Goal: Task Accomplishment & Management: Use online tool/utility

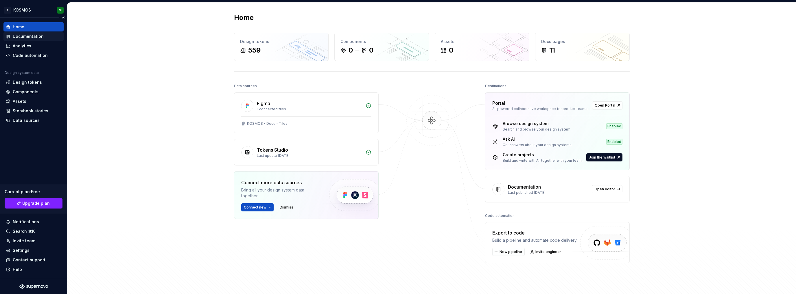
click at [36, 35] on div "Documentation" at bounding box center [28, 37] width 31 height 6
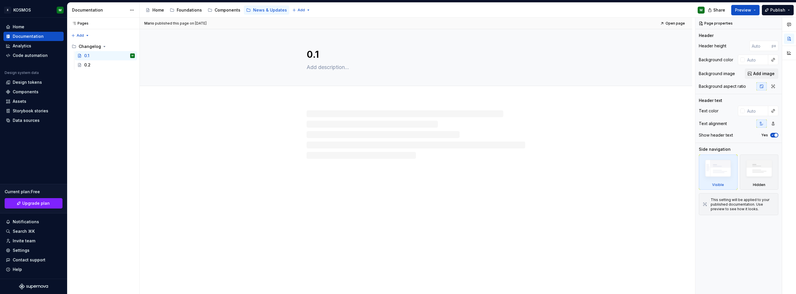
type textarea "*"
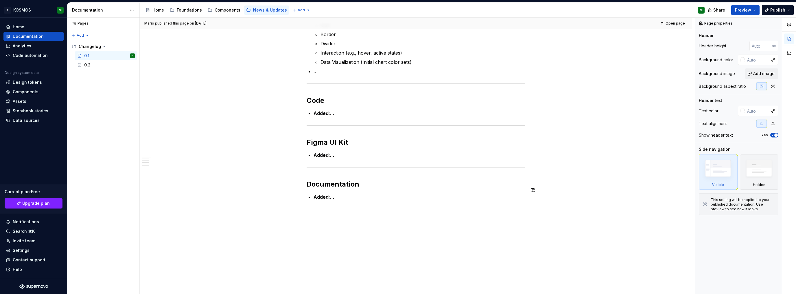
scroll to position [456, 0]
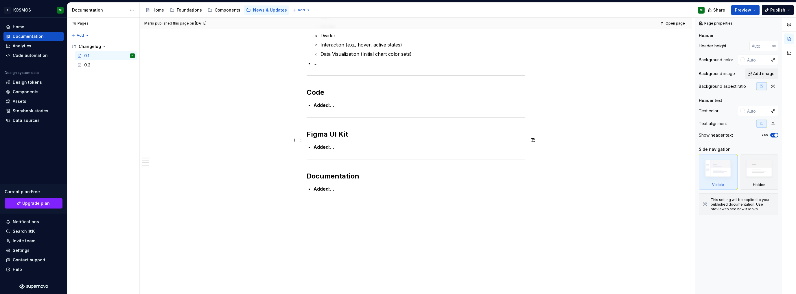
click at [332, 144] on p "Added: …" at bounding box center [420, 147] width 212 height 7
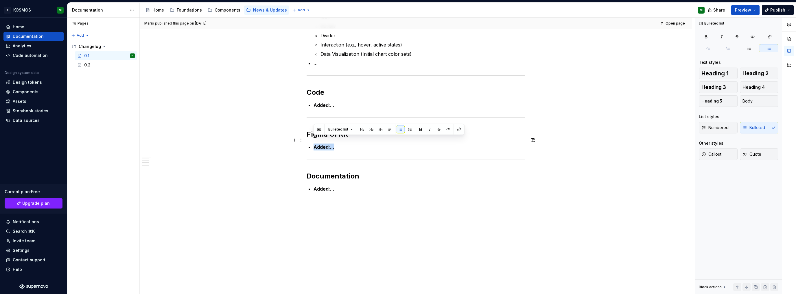
drag, startPoint x: 337, startPoint y: 143, endPoint x: 314, endPoint y: 139, distance: 23.4
click at [314, 144] on p "Added: …" at bounding box center [420, 147] width 212 height 7
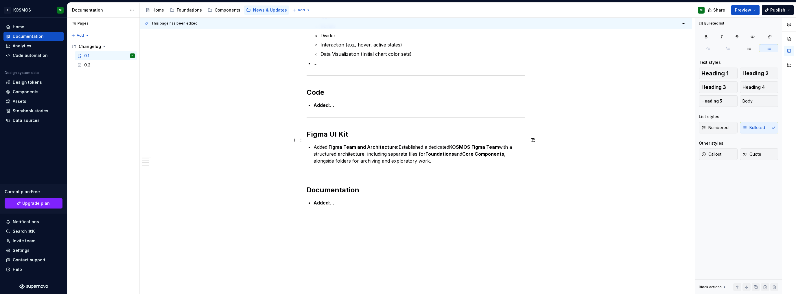
click at [322, 144] on p "Added: Figma Team and Architecture: Established a dedicated KOSMOS Figma Team w…" at bounding box center [420, 154] width 212 height 21
click at [421, 150] on p "Added: Figma Team and Architecture: Established a dedicated KOSMOS Figma Team w…" at bounding box center [420, 154] width 212 height 21
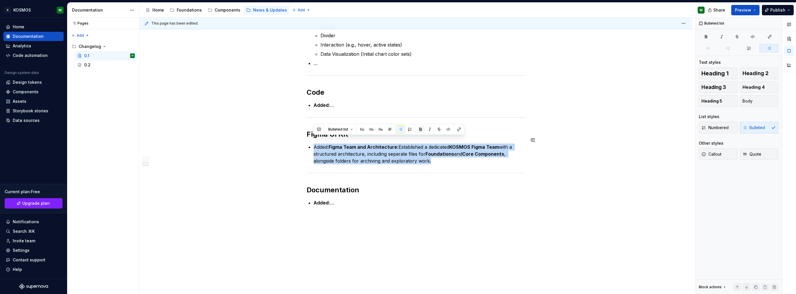
click at [417, 130] on button "button" at bounding box center [420, 130] width 8 height 8
click at [418, 130] on button "button" at bounding box center [420, 130] width 8 height 8
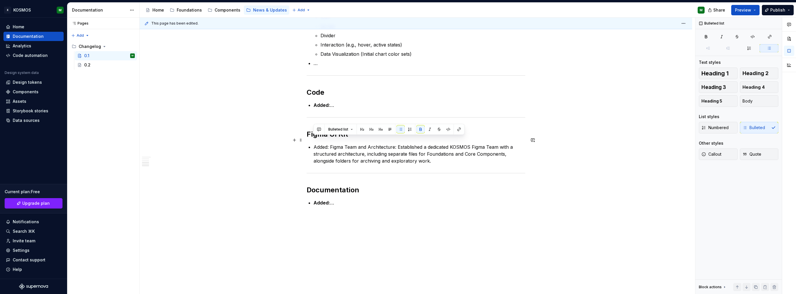
click at [322, 144] on p "Added: Figma Team and Architecture: Established a dedicated KOSMOS Figma Team w…" at bounding box center [420, 154] width 212 height 21
click at [421, 127] on button "button" at bounding box center [420, 130] width 8 height 8
click at [438, 154] on p "Added: Figma Team and Architecture: Established a dedicated KOSMOS Figma Team w…" at bounding box center [420, 154] width 212 height 21
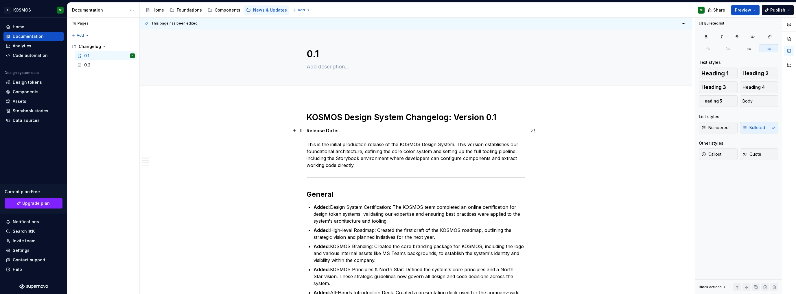
scroll to position [0, 0]
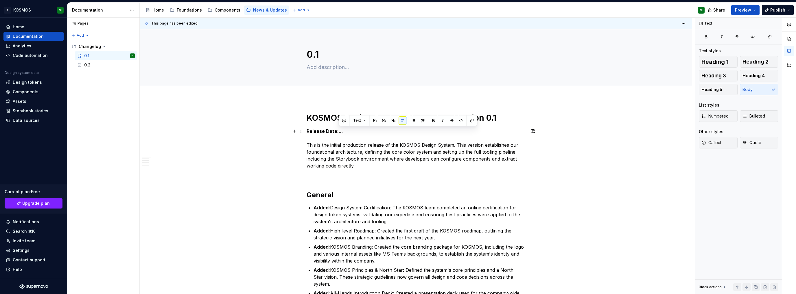
drag, startPoint x: 342, startPoint y: 133, endPoint x: 349, endPoint y: 133, distance: 7.0
click at [339, 134] on p "Release Date: … This is the initial production release of the KOSMOS Design Sys…" at bounding box center [416, 149] width 219 height 42
click at [376, 163] on p "Release Date: [DATE] This is the initial production release of the KOSMOS Desig…" at bounding box center [416, 149] width 219 height 42
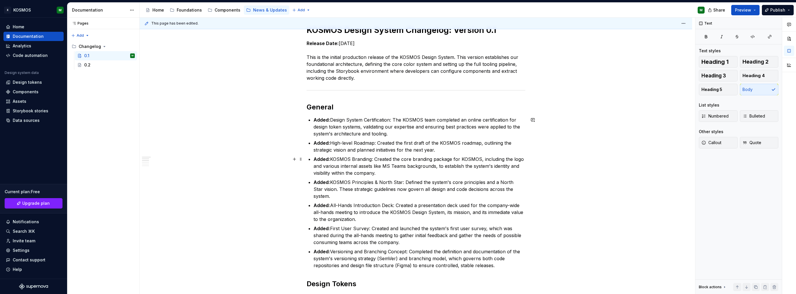
scroll to position [87, 0]
click at [100, 64] on div "0.2" at bounding box center [109, 65] width 51 height 8
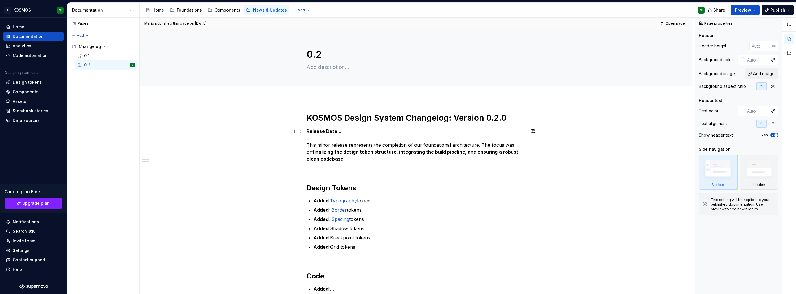
type textarea "*"
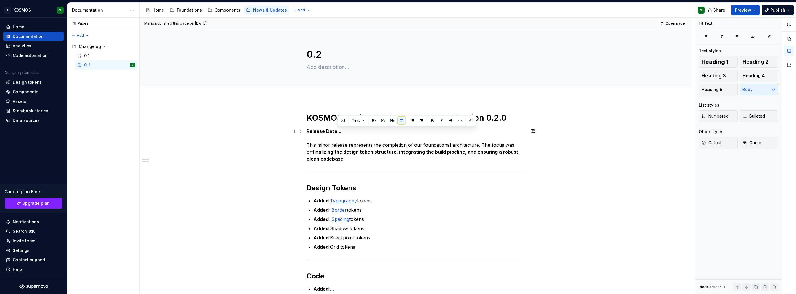
click at [338, 130] on p "Release Date: … This minor release represents the completion of our foundationa…" at bounding box center [416, 145] width 219 height 35
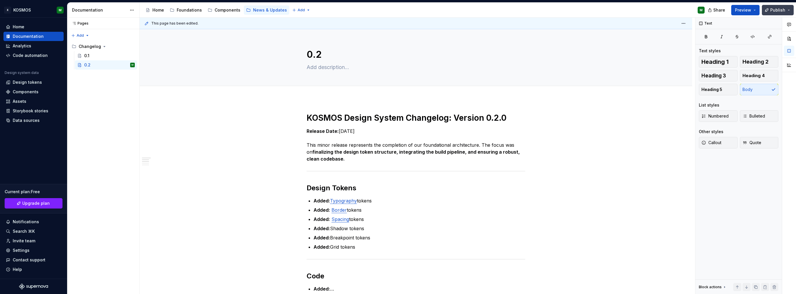
click at [777, 12] on span "Publish" at bounding box center [777, 10] width 15 height 6
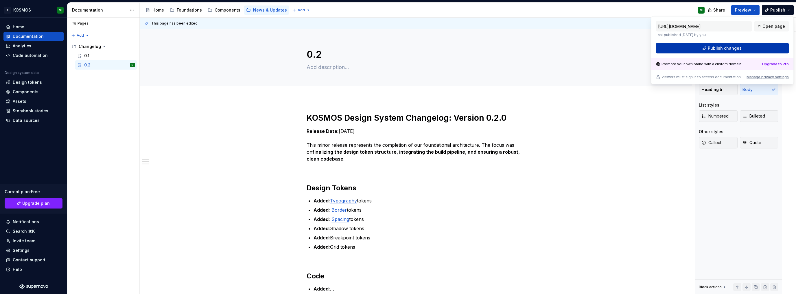
click at [740, 48] on button "Publish changes" at bounding box center [722, 48] width 133 height 10
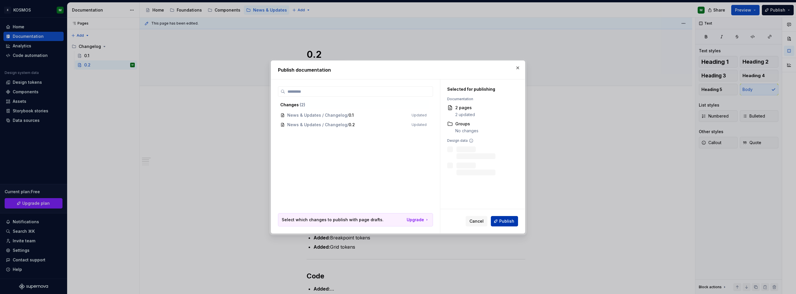
click at [503, 219] on span "Publish" at bounding box center [506, 222] width 15 height 6
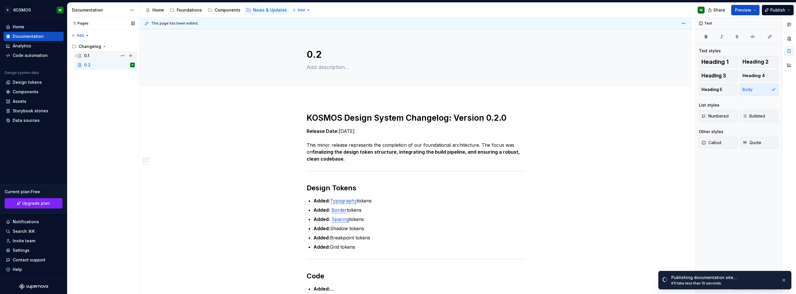
click at [93, 52] on div "0.1" at bounding box center [109, 56] width 51 height 8
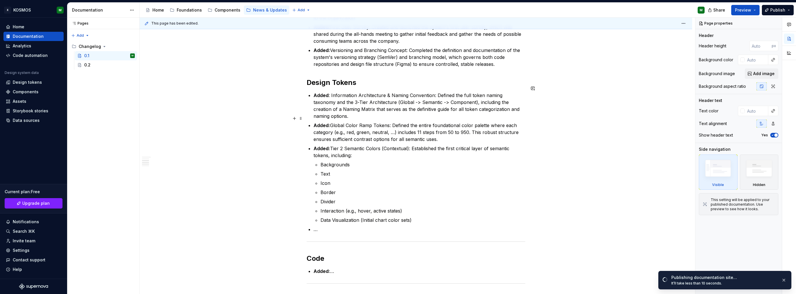
scroll to position [289, 0]
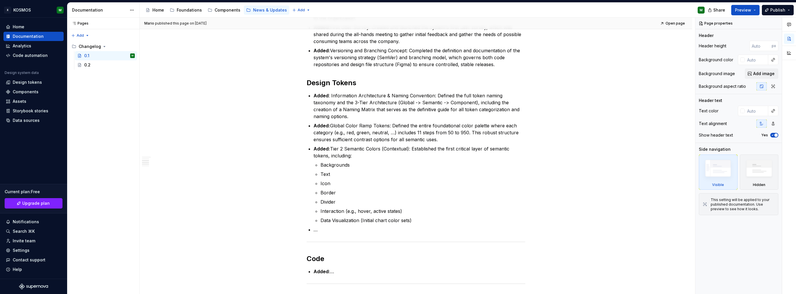
type textarea "*"
